Goal: Task Accomplishment & Management: Use online tool/utility

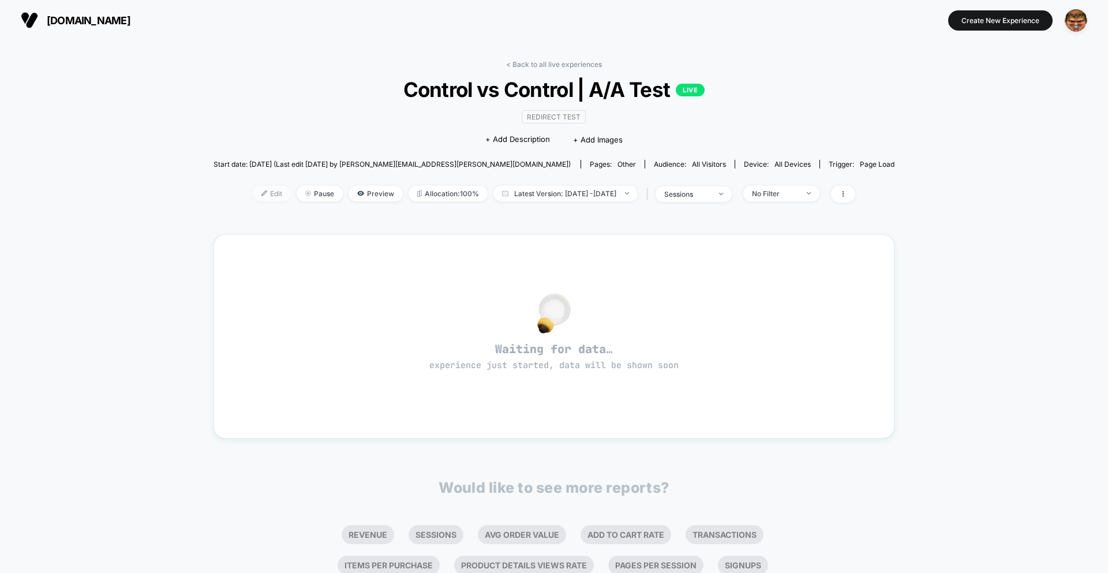
click at [254, 192] on span "Edit" at bounding box center [272, 194] width 38 height 16
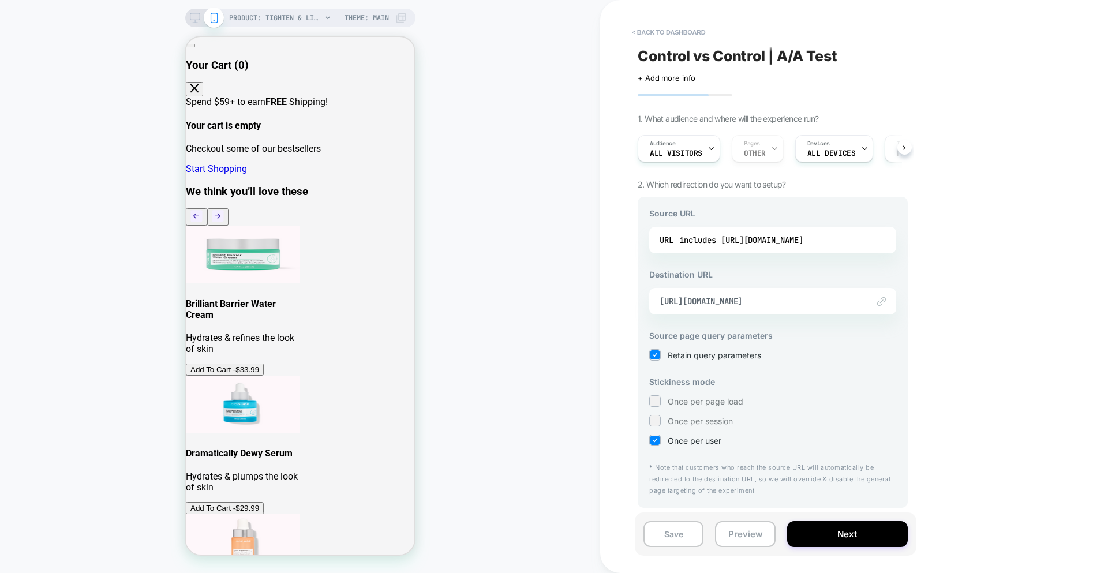
click at [751, 157] on div "Audience All Visitors Pages OTHER Devices ALL DEVICES Trigger Page Load" at bounding box center [767, 148] width 270 height 39
click at [767, 151] on div "Audience All Visitors Pages OTHER Devices ALL DEVICES Trigger Page Load" at bounding box center [767, 148] width 270 height 39
click at [763, 150] on div "Audience All Visitors Pages OTHER Devices ALL DEVICES Trigger Page Load" at bounding box center [767, 148] width 270 height 39
click at [762, 152] on div "Audience All Visitors Pages OTHER Devices ALL DEVICES Trigger Page Load" at bounding box center [767, 148] width 270 height 39
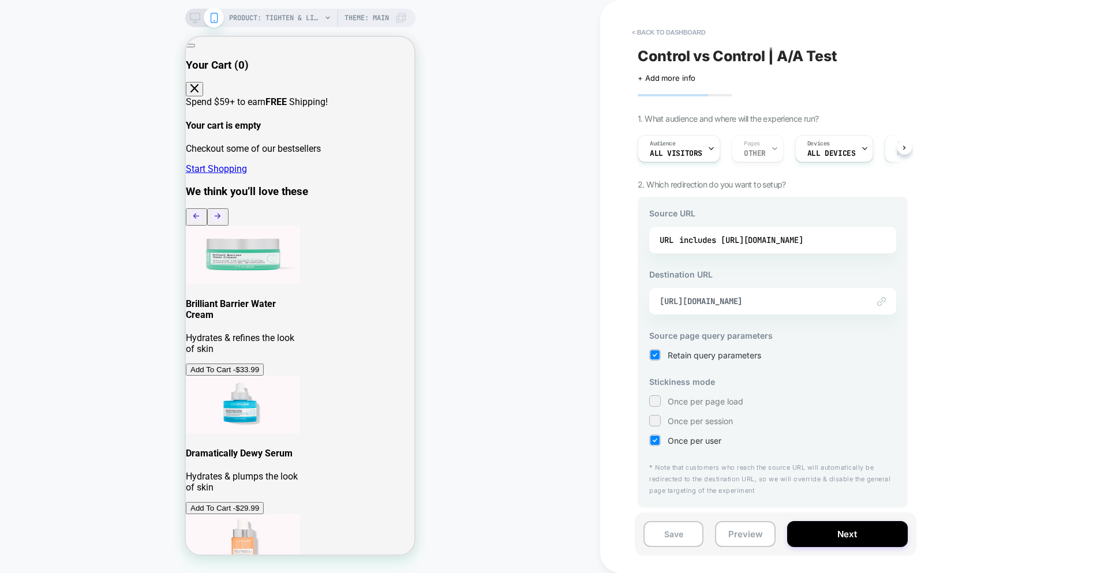
click at [762, 152] on div "Audience All Visitors Pages OTHER Devices ALL DEVICES Trigger Page Load" at bounding box center [767, 148] width 270 height 39
drag, startPoint x: 841, startPoint y: 246, endPoint x: 842, endPoint y: 239, distance: 7.5
click at [898, 238] on div "Source URL URL includes [URL][DOMAIN_NAME] Destination URL Link to [URL][DOMAIN…" at bounding box center [773, 352] width 270 height 311
click at [791, 236] on div "includes [URL][DOMAIN_NAME]" at bounding box center [741, 239] width 124 height 17
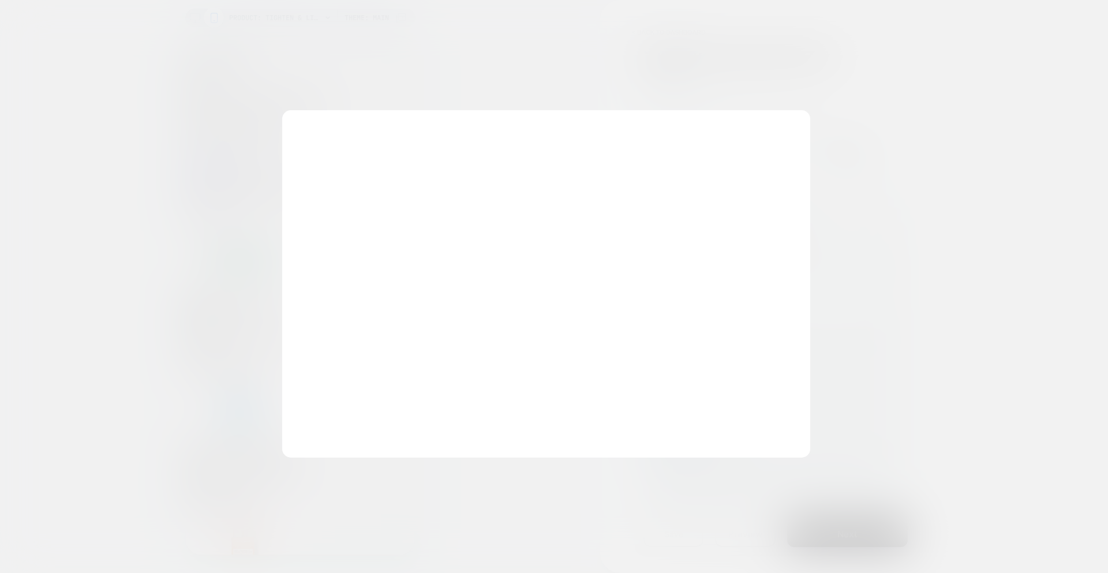
click at [791, 236] on div "**********" at bounding box center [546, 283] width 529 height 347
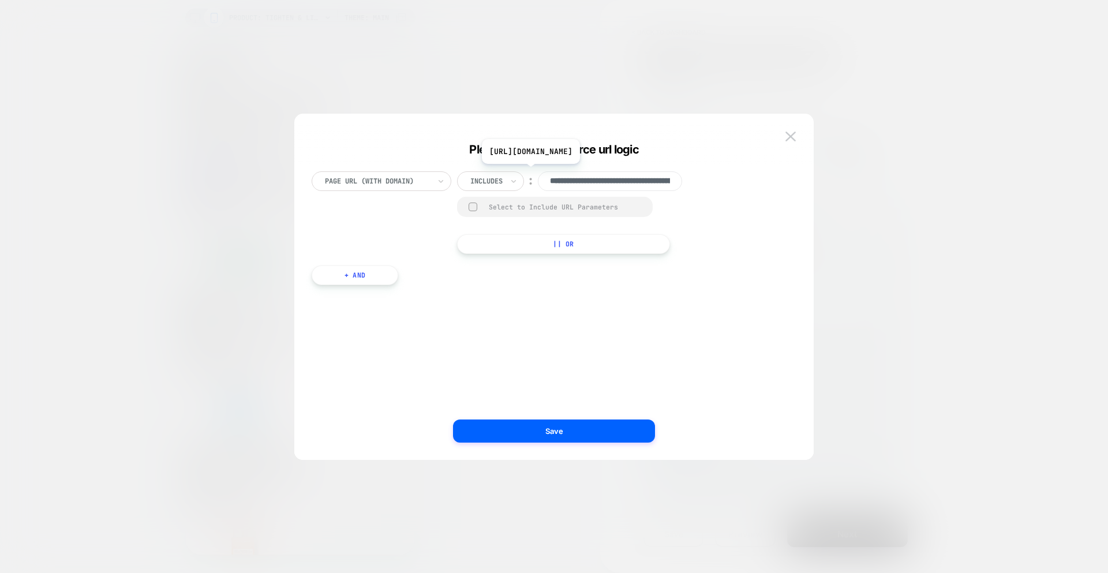
scroll to position [0, 142]
click at [575, 181] on input "**********" at bounding box center [610, 181] width 144 height 20
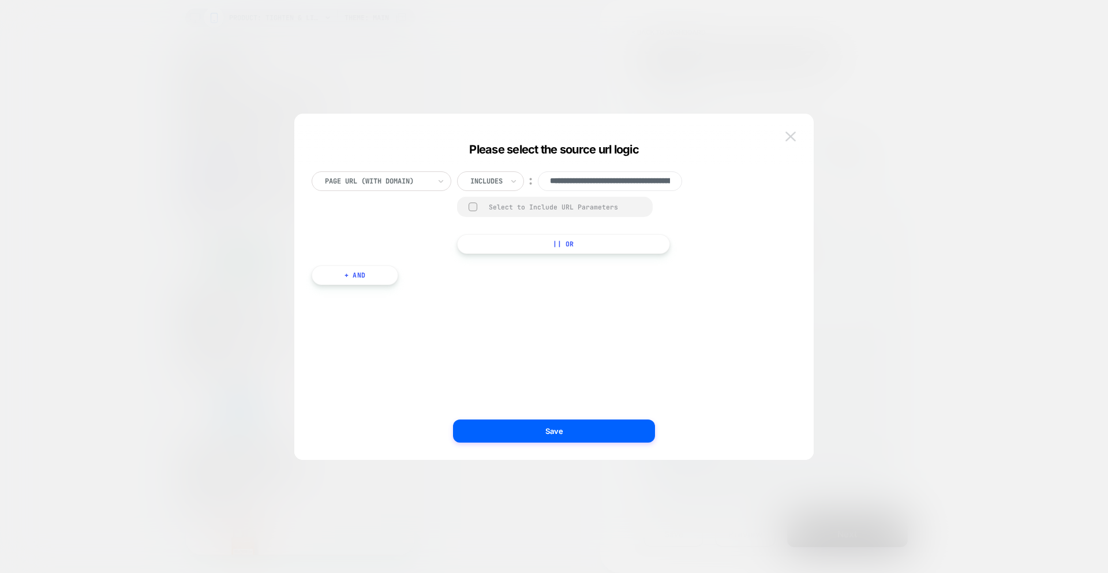
click at [791, 134] on img at bounding box center [790, 137] width 10 height 10
